Goal: Find specific page/section: Find specific page/section

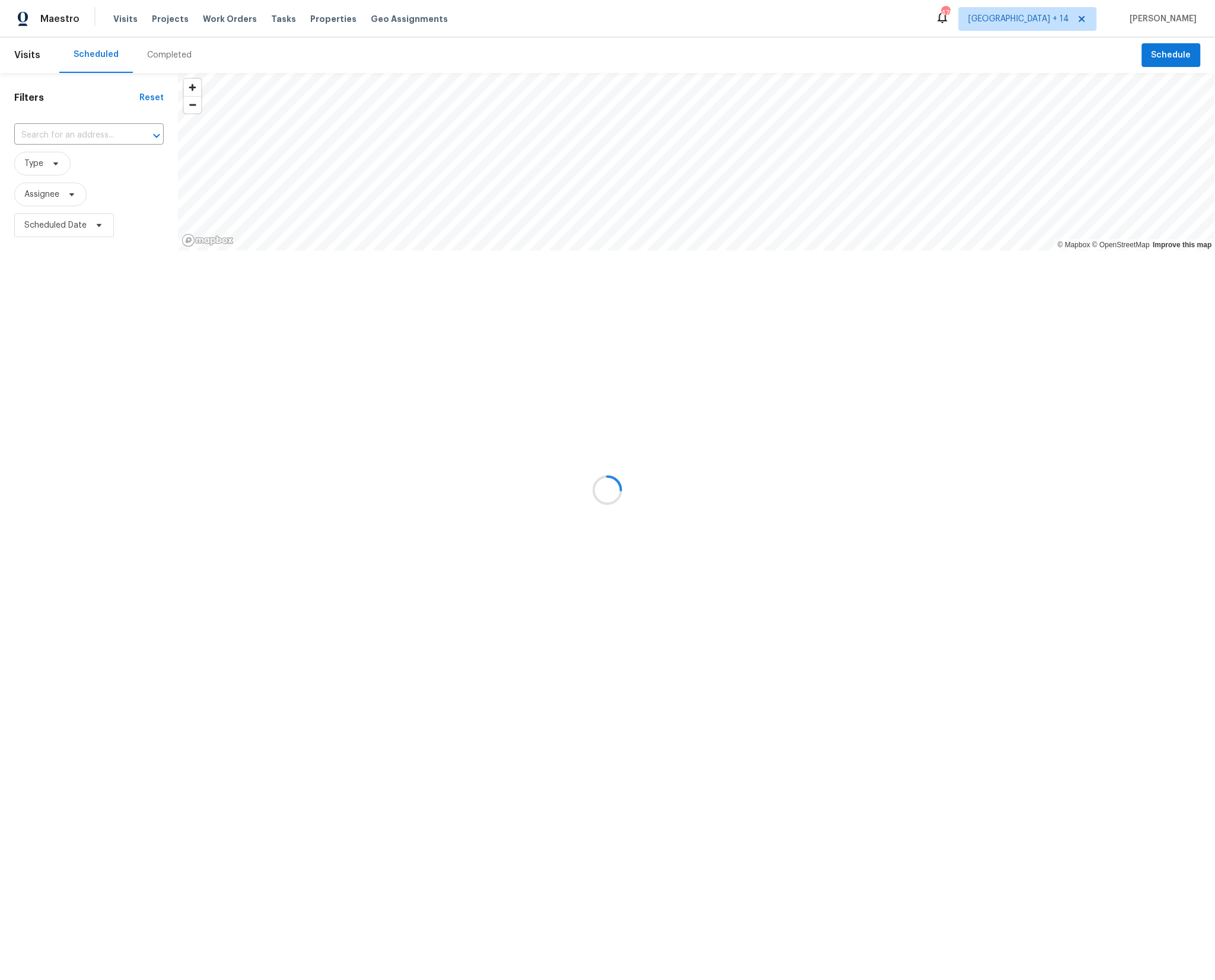
click at [1095, 18] on div at bounding box center [608, 490] width 1215 height 980
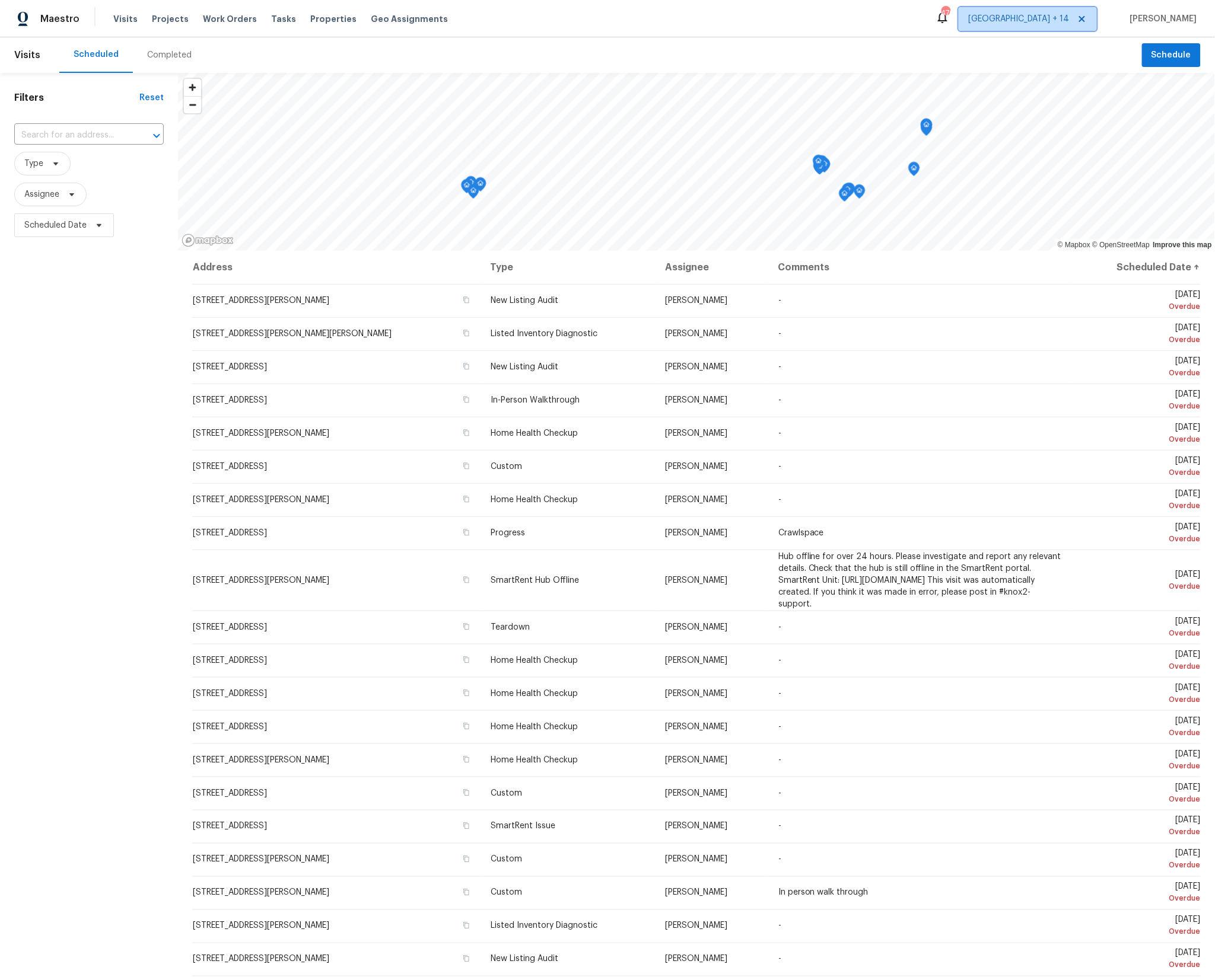
click at [1085, 19] on icon at bounding box center [1082, 19] width 6 height 6
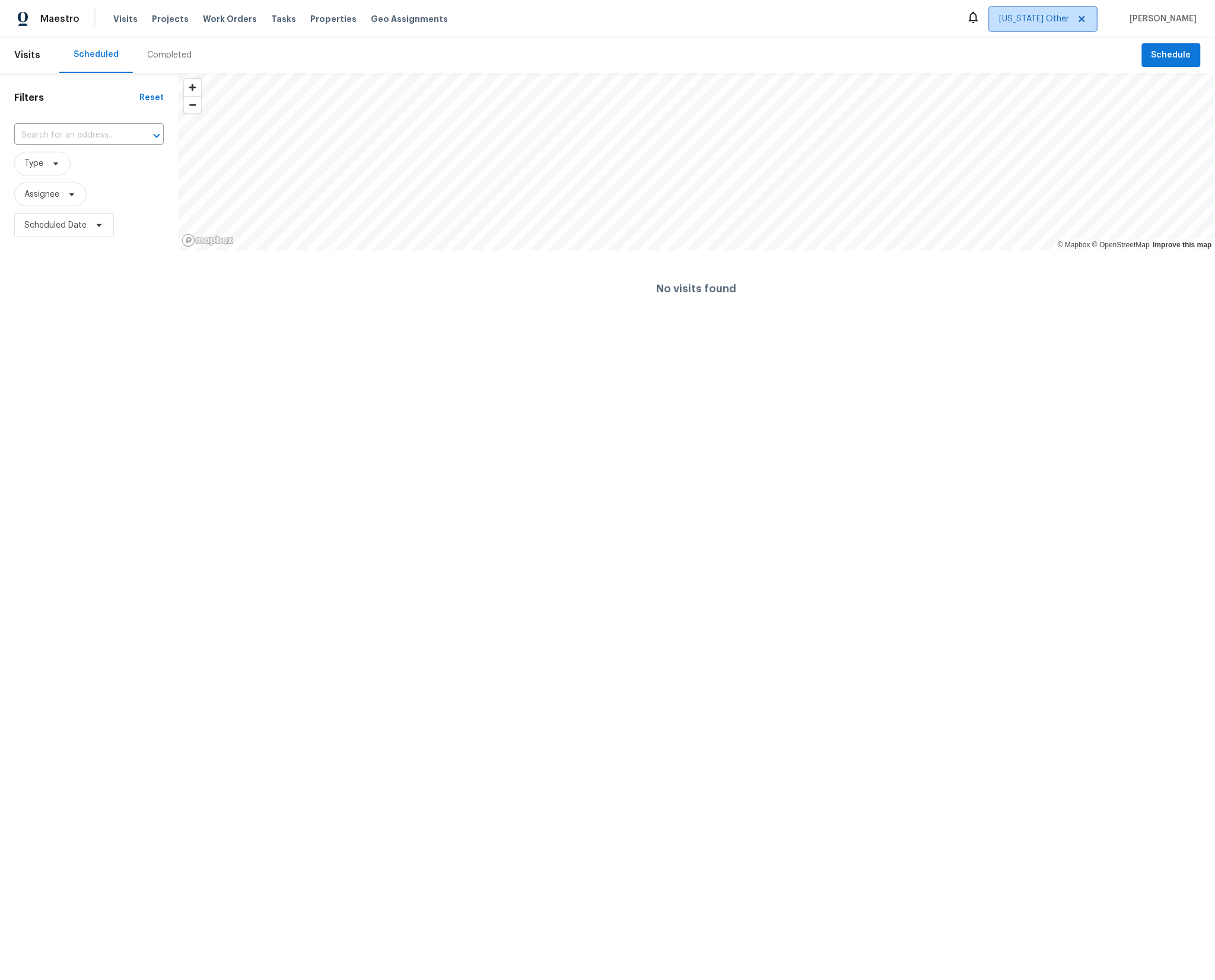
drag, startPoint x: 1056, startPoint y: 18, endPoint x: 1044, endPoint y: 17, distance: 12.0
click at [1056, 18] on span "[US_STATE] Other" at bounding box center [1034, 19] width 70 height 12
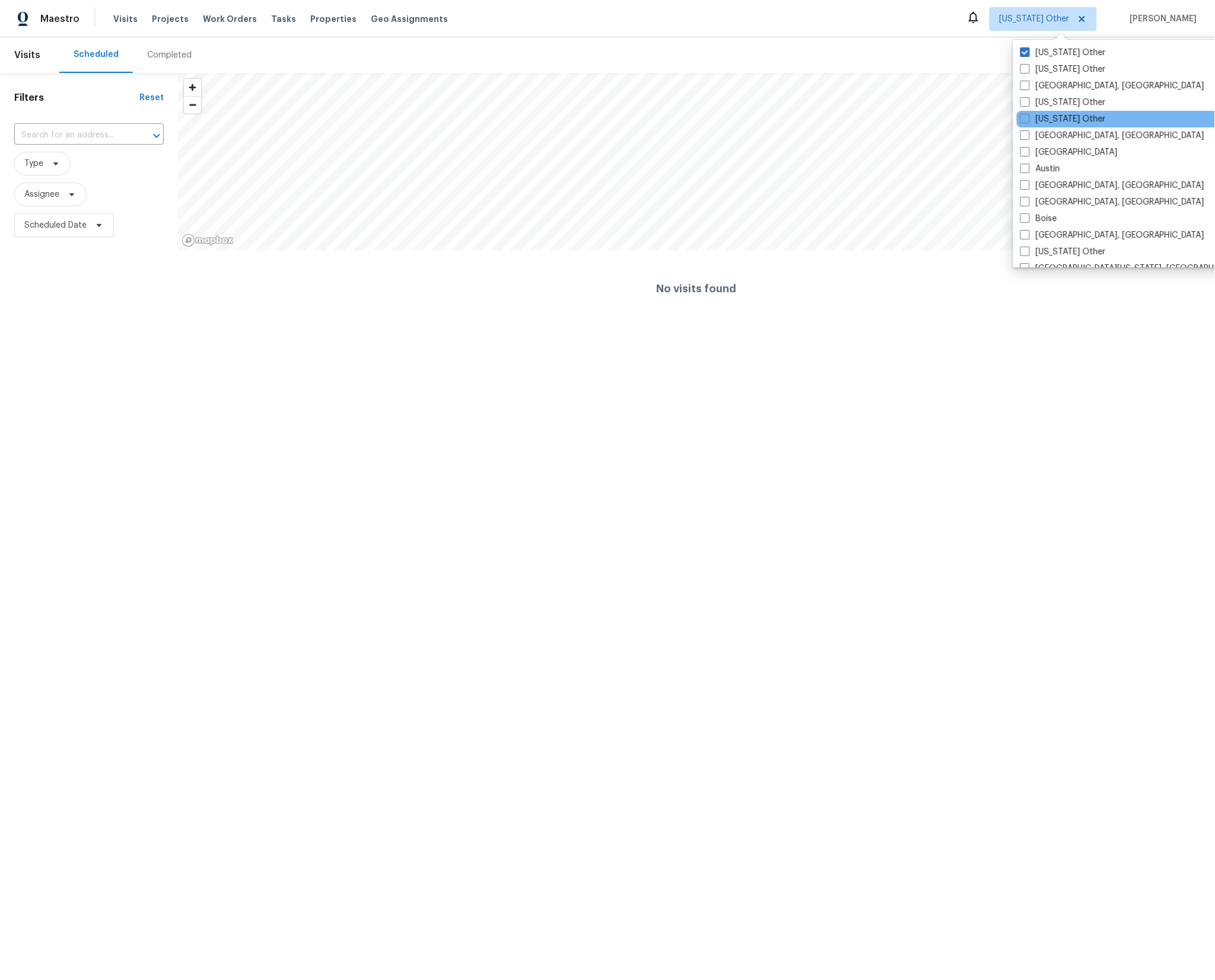
scroll to position [1, 0]
click at [1042, 146] on label "[GEOGRAPHIC_DATA]" at bounding box center [1069, 152] width 97 height 12
click at [1026, 151] on span at bounding box center [1025, 151] width 10 height 10
click at [1026, 151] on input "[GEOGRAPHIC_DATA]" at bounding box center [1024, 150] width 8 height 8
checkbox input "true"
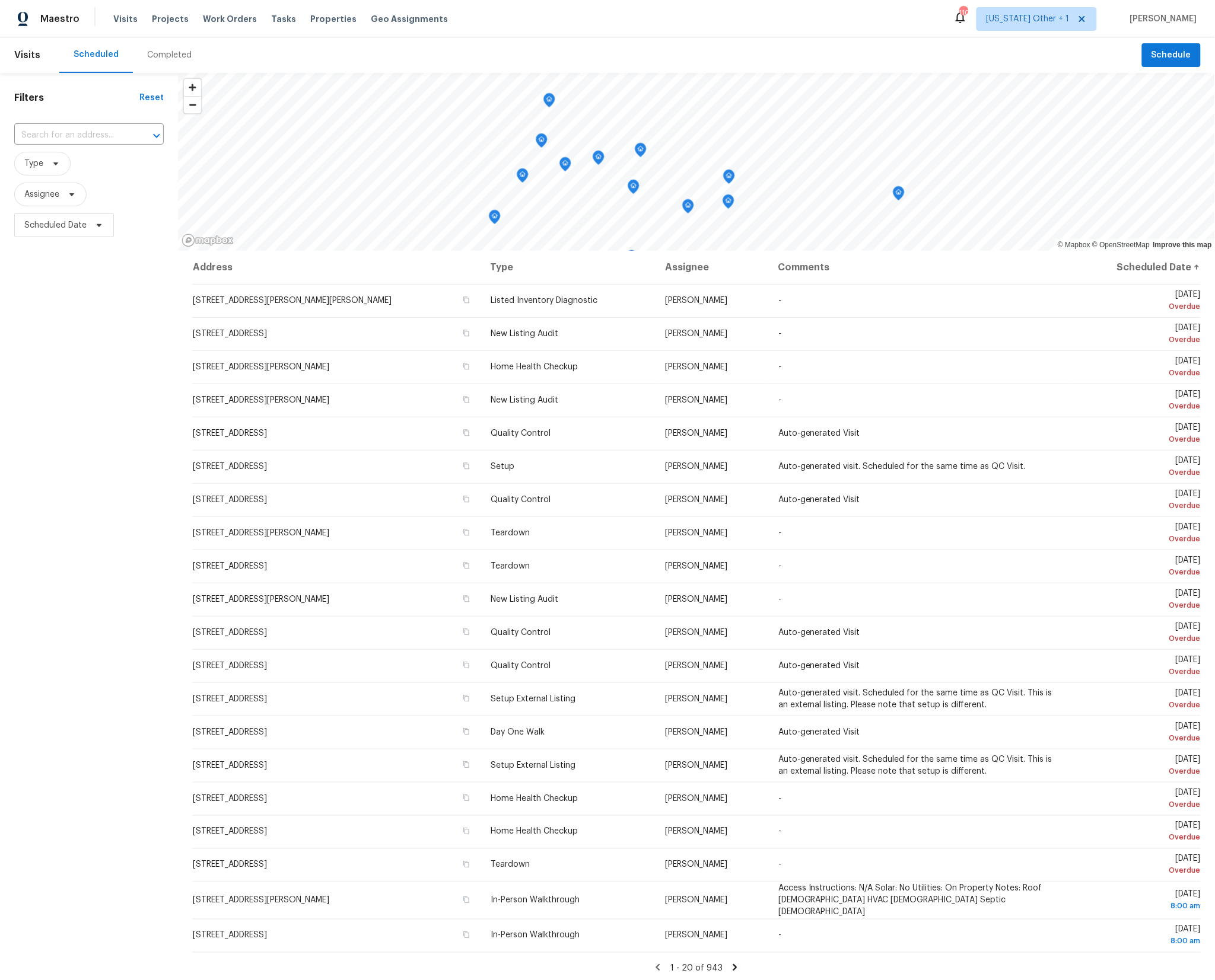
click at [911, 27] on div "Maestro Visits Projects Work Orders Tasks Properties Geo Assignments 110 [US_ST…" at bounding box center [608, 19] width 1215 height 38
click at [167, 14] on span "Projects" at bounding box center [170, 19] width 37 height 12
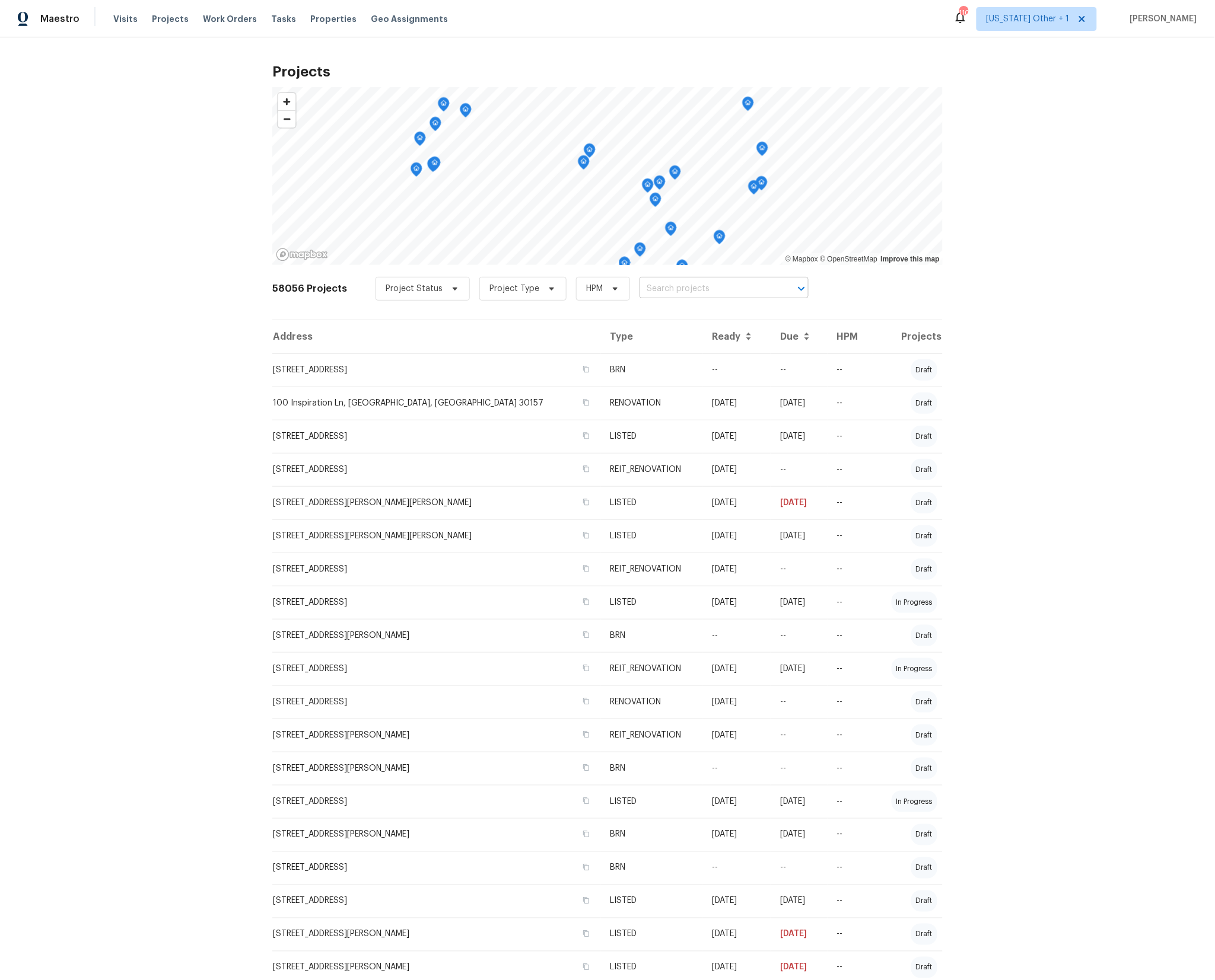
click at [667, 290] on input "text" at bounding box center [707, 289] width 136 height 18
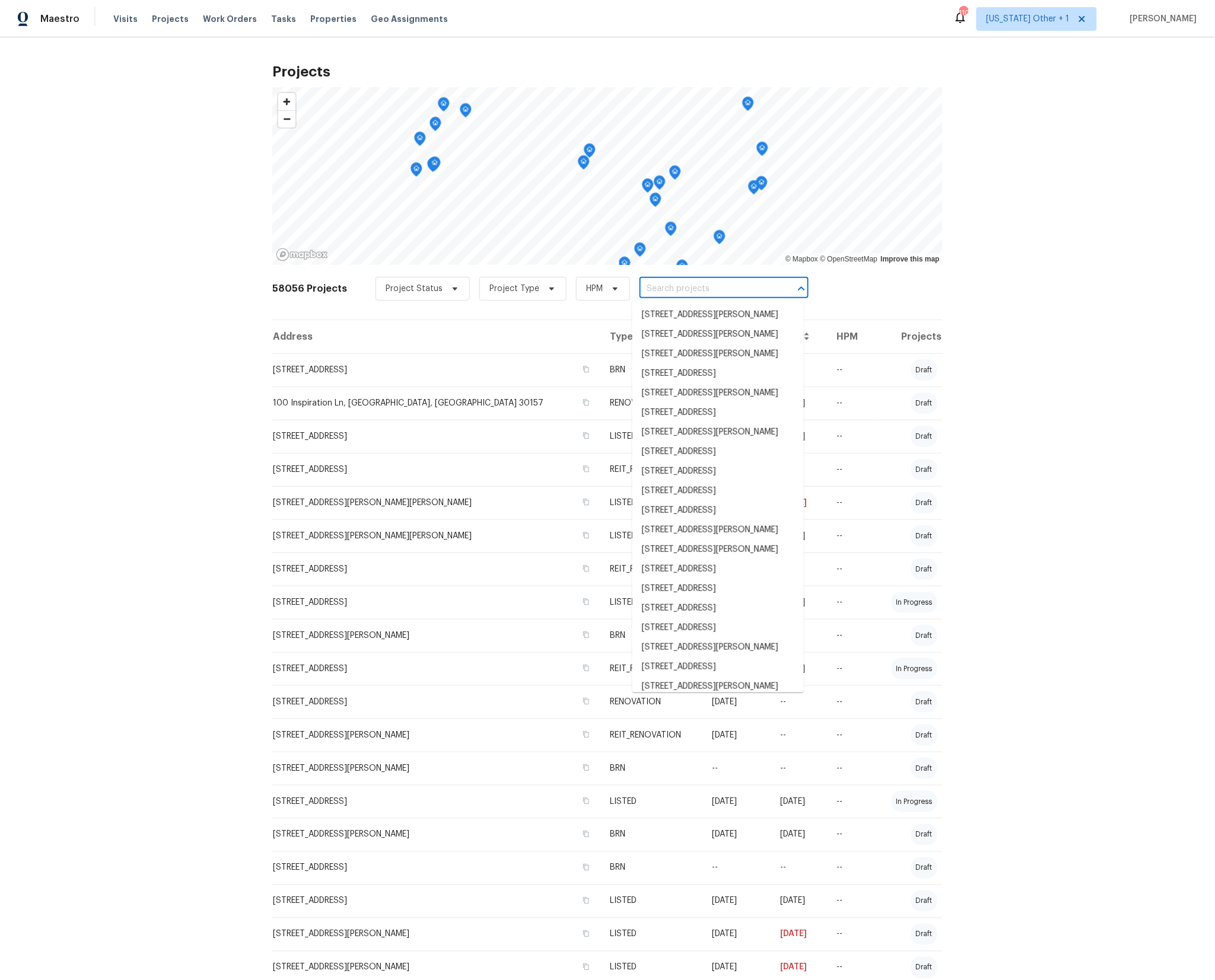
paste input "[STREET_ADDRESS]"
type input "[STREET_ADDRESS]"
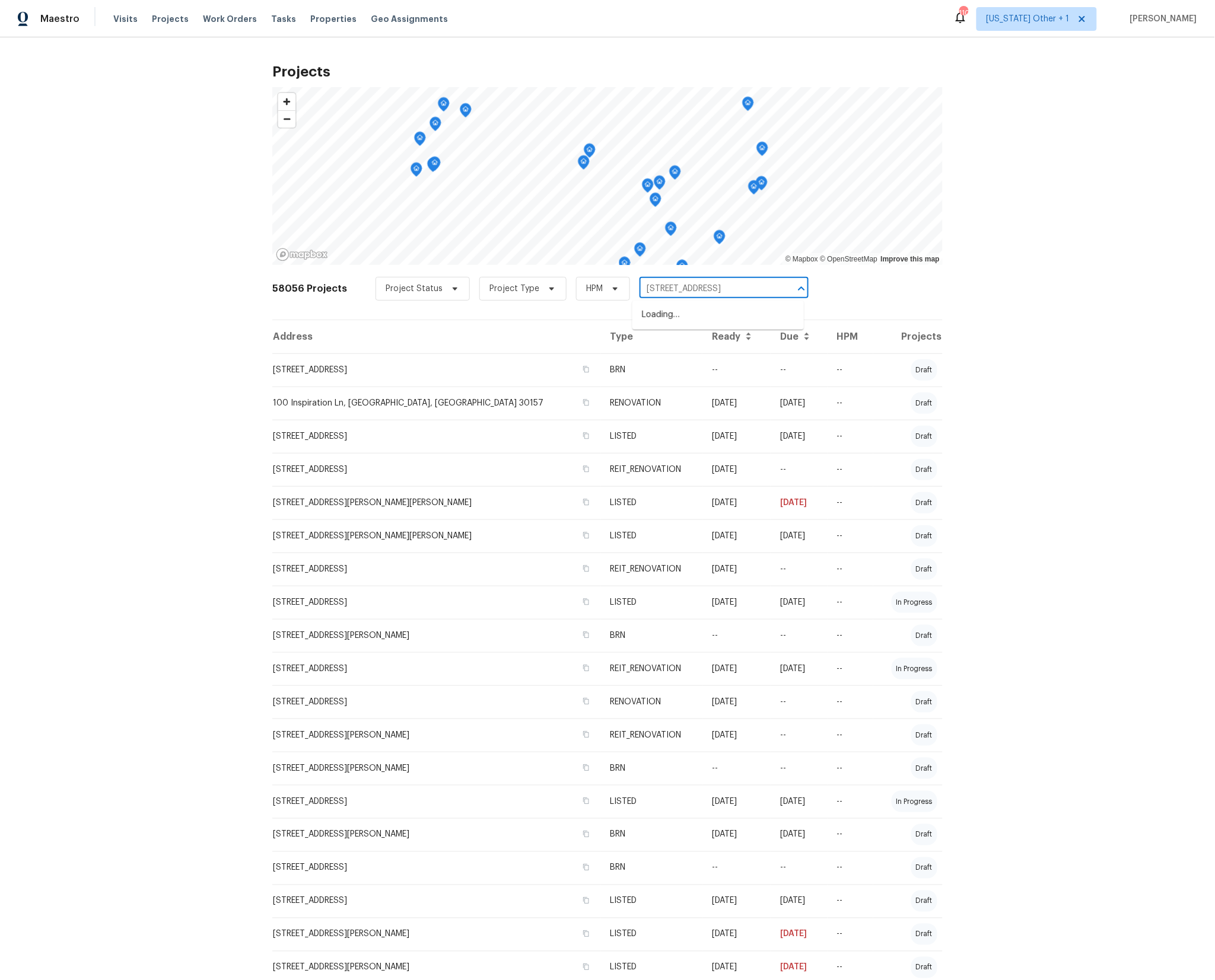
scroll to position [0, 25]
click at [708, 320] on li "[STREET_ADDRESS]" at bounding box center [718, 315] width 172 height 19
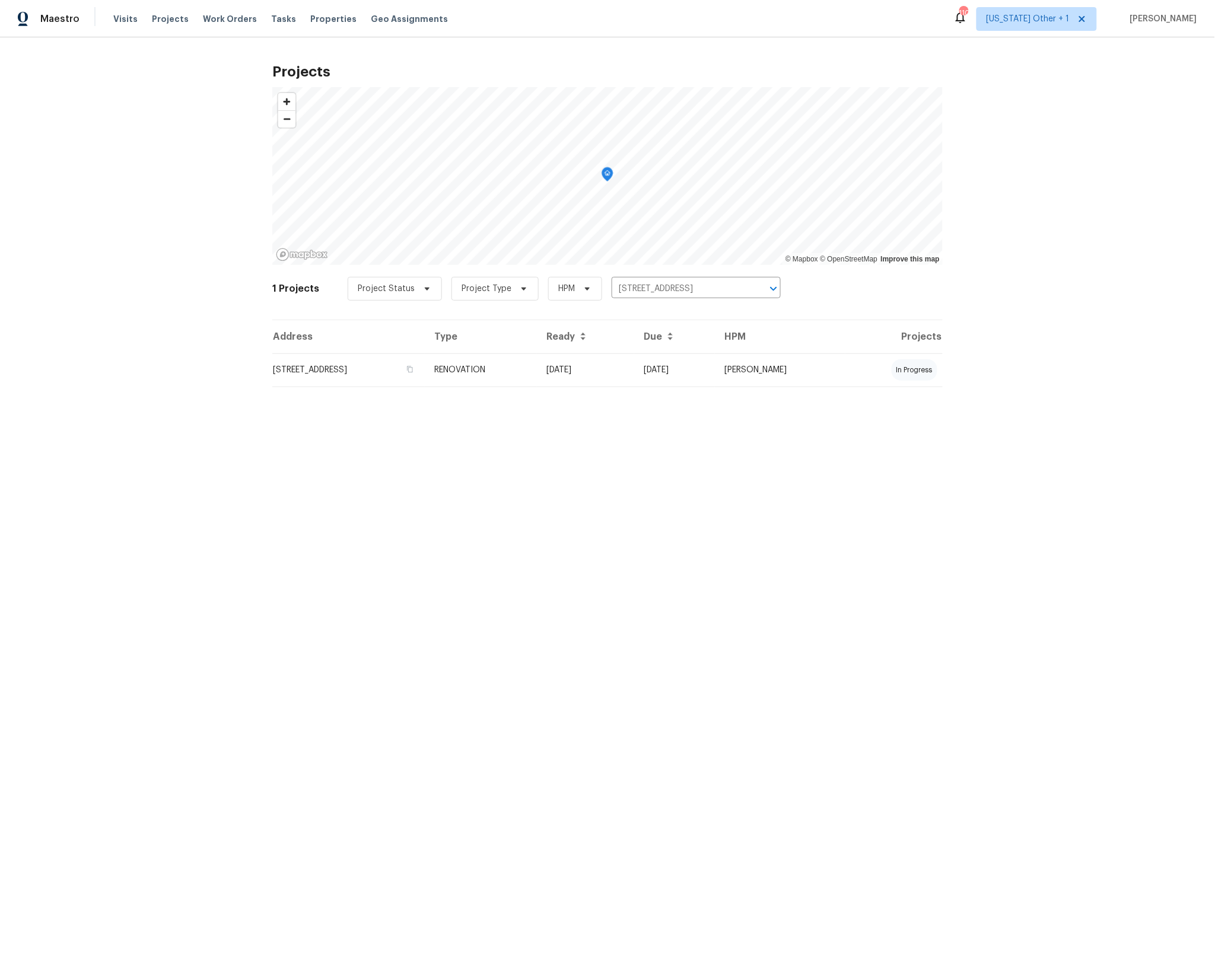
click at [537, 370] on td "RENOVATION" at bounding box center [481, 370] width 112 height 33
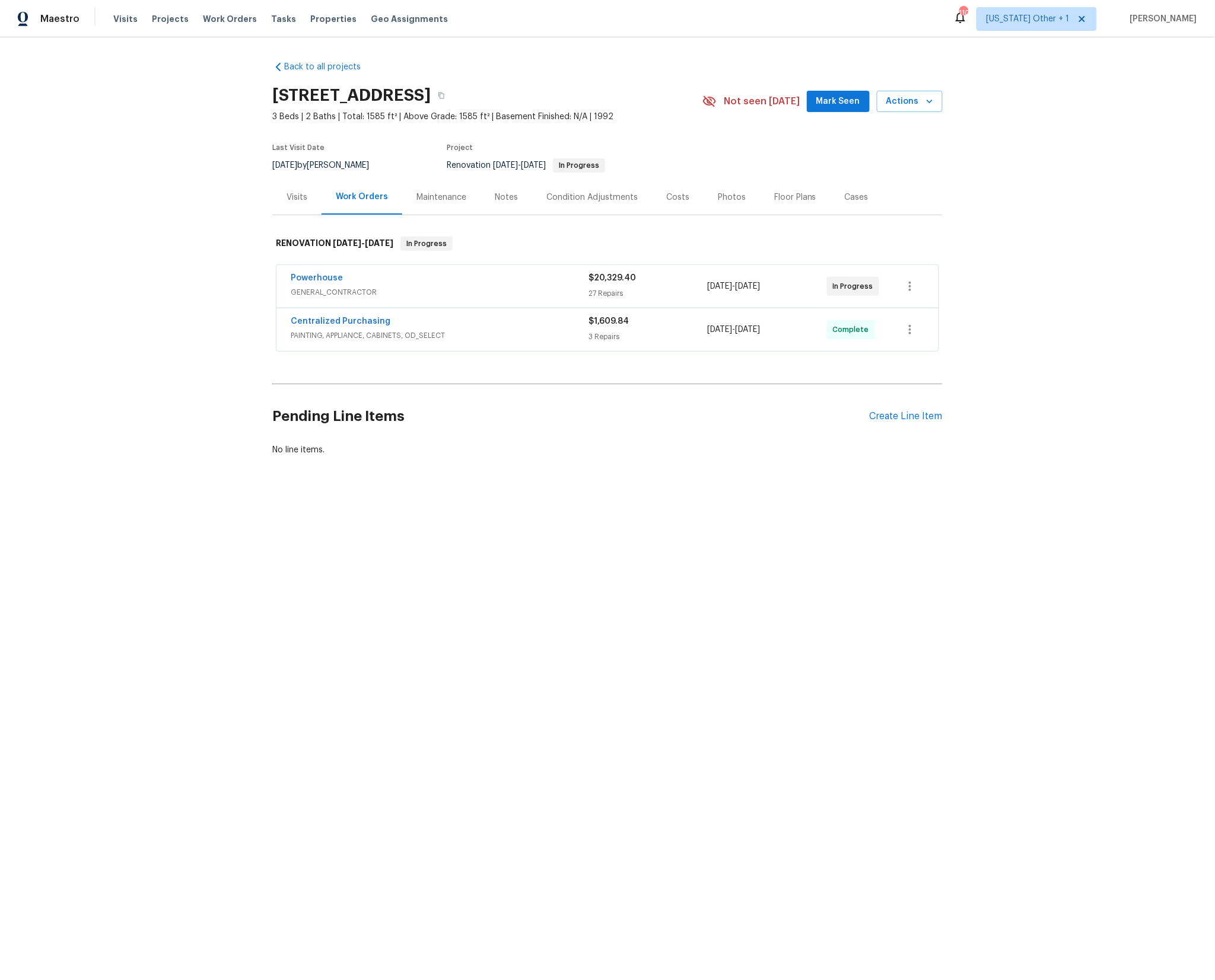
click at [376, 280] on div "Powerhouse" at bounding box center [439, 279] width 298 height 14
